Goal: Entertainment & Leisure: Browse casually

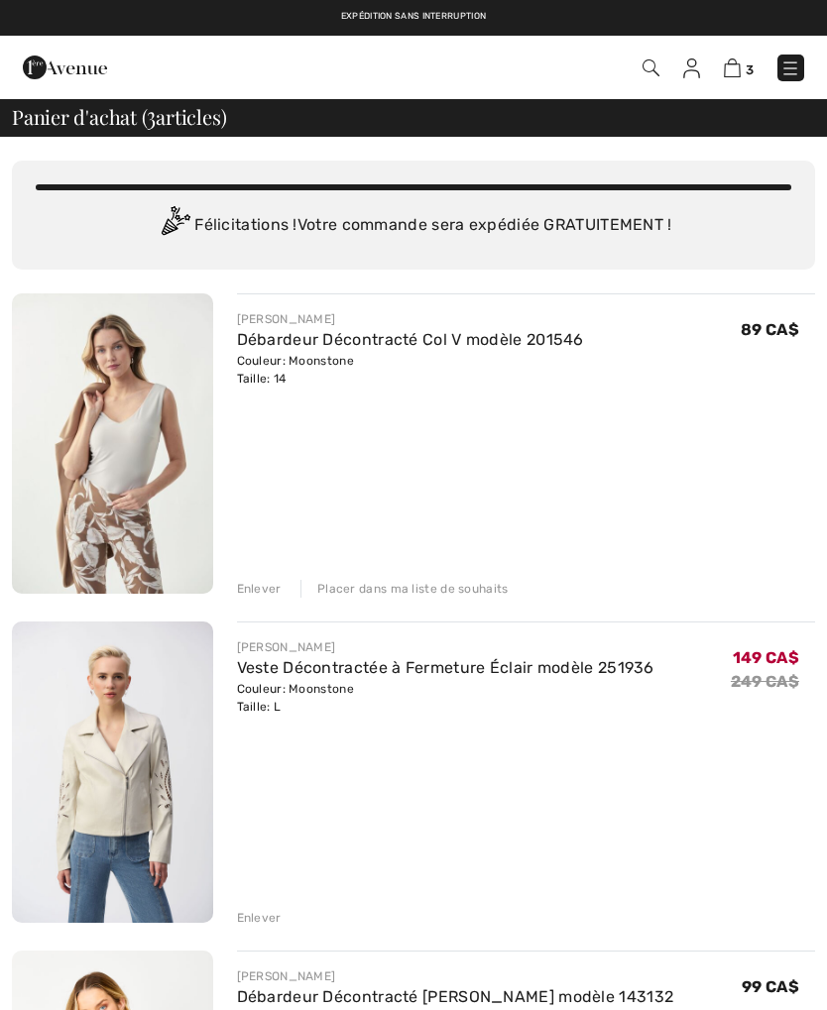
click at [77, 63] on img at bounding box center [65, 68] width 84 height 40
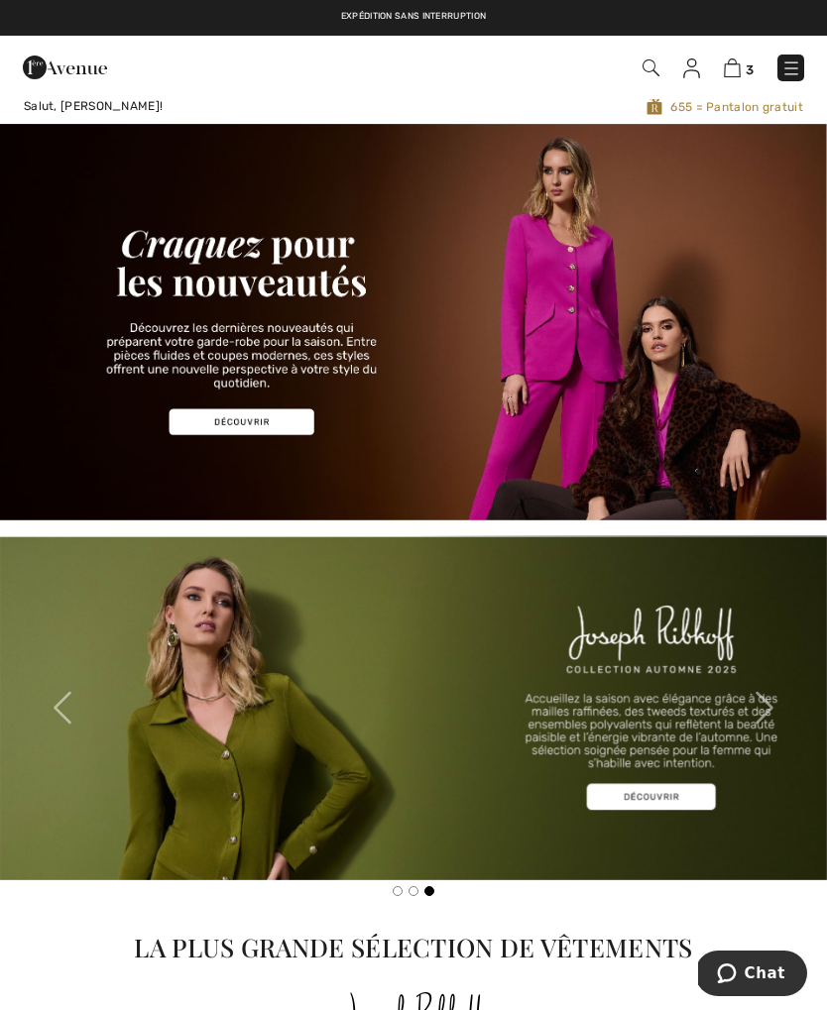
click at [790, 65] on img at bounding box center [791, 68] width 20 height 20
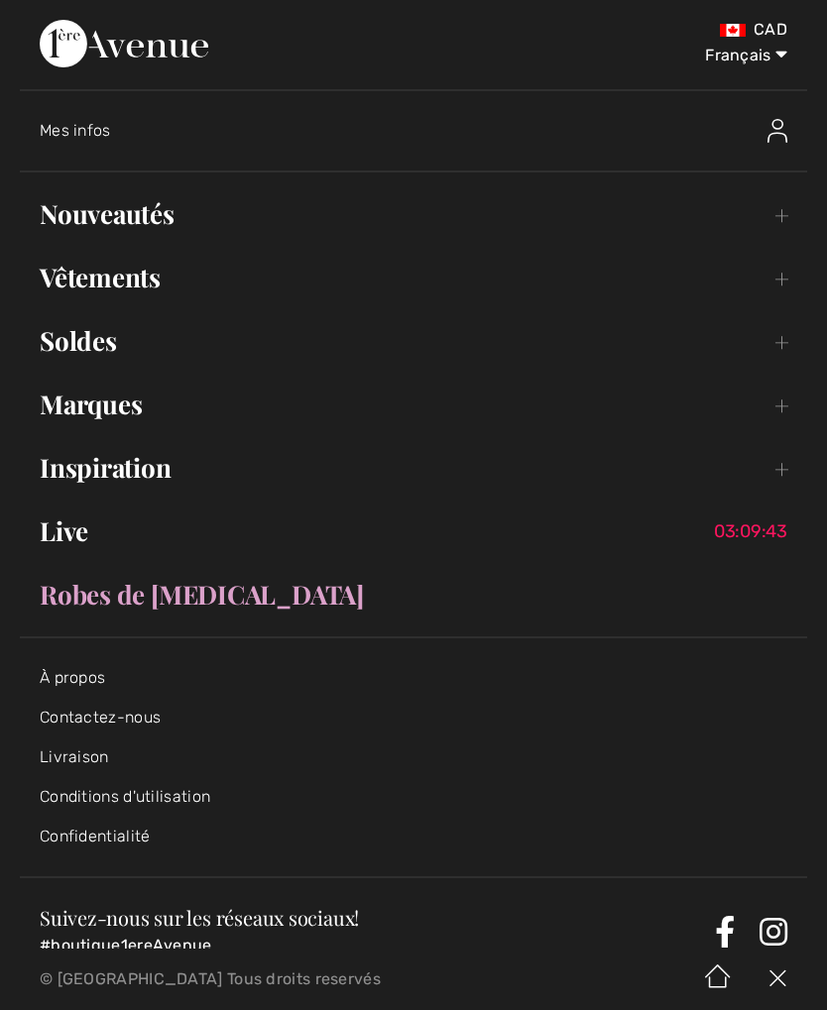
click at [70, 536] on link "Live 03:09:43" at bounding box center [413, 532] width 787 height 44
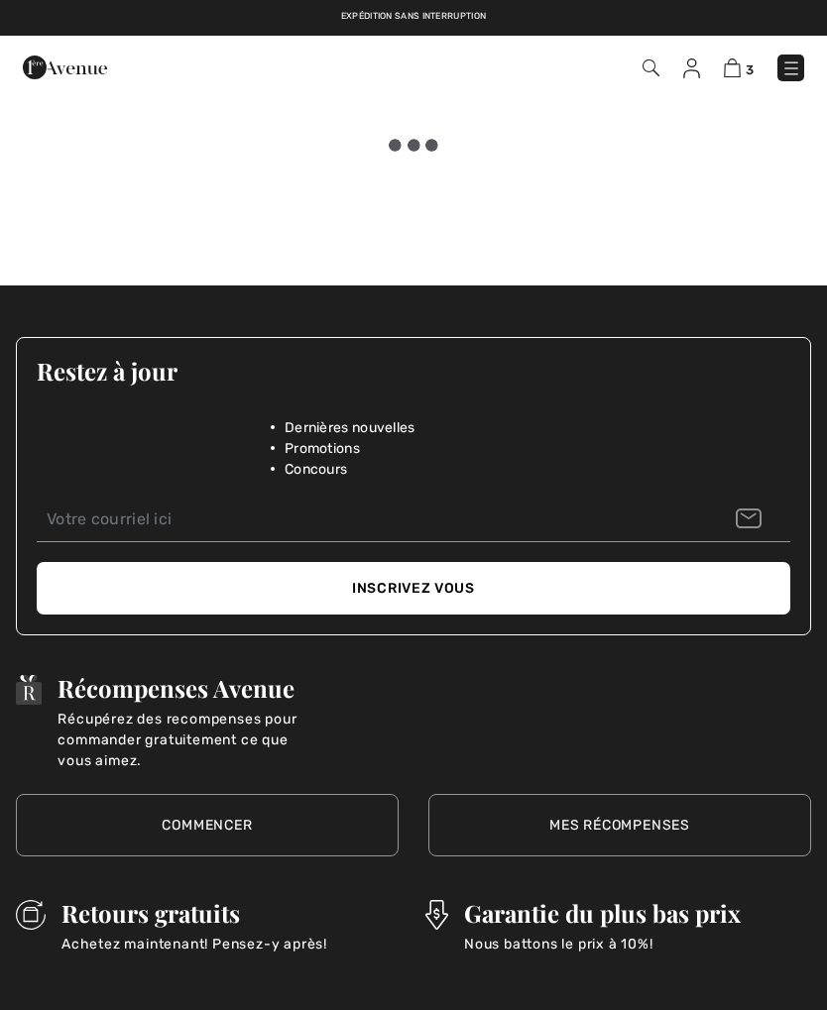
checkbox input "true"
